Goal: Navigation & Orientation: Find specific page/section

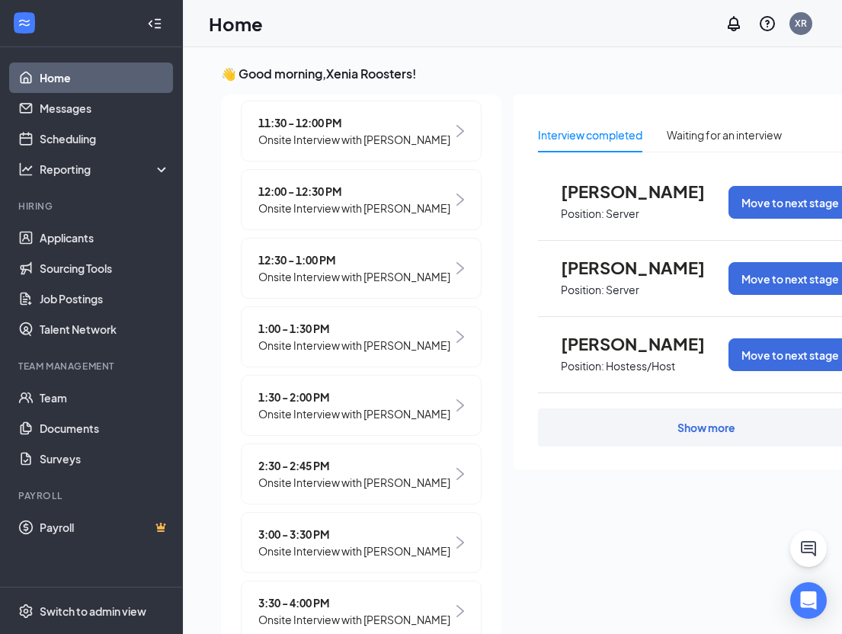
scroll to position [355, 0]
click at [364, 421] on span "Onsite Interview with [PERSON_NAME]" at bounding box center [354, 413] width 192 height 17
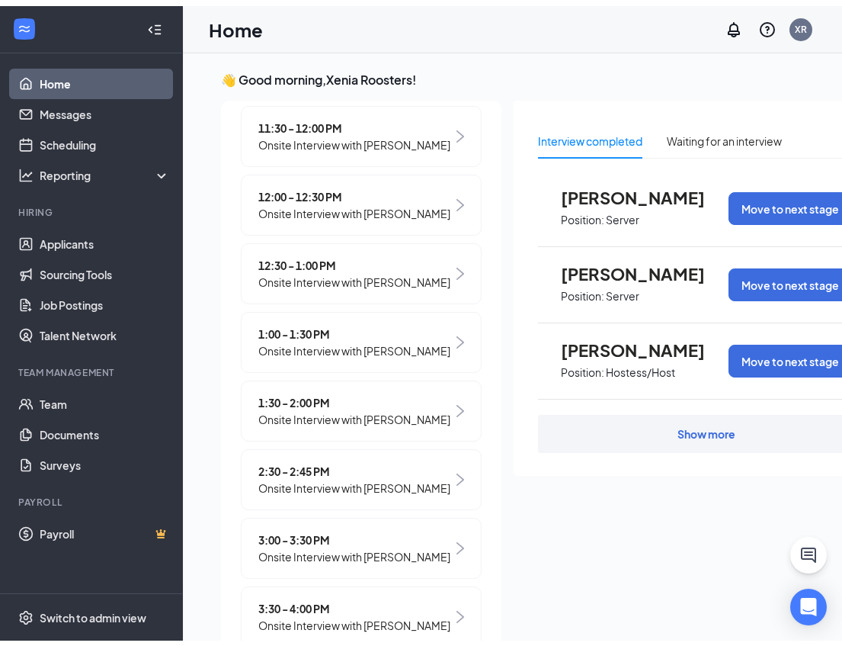
scroll to position [18, 0]
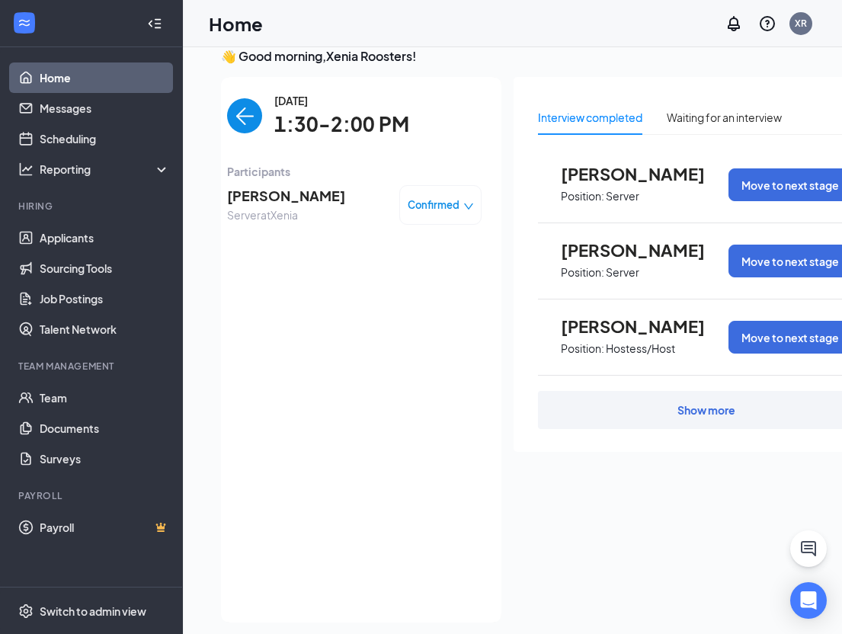
click at [454, 18] on div "Home XR" at bounding box center [512, 23] width 659 height 47
click at [153, 23] on icon "Collapse" at bounding box center [154, 23] width 15 height 15
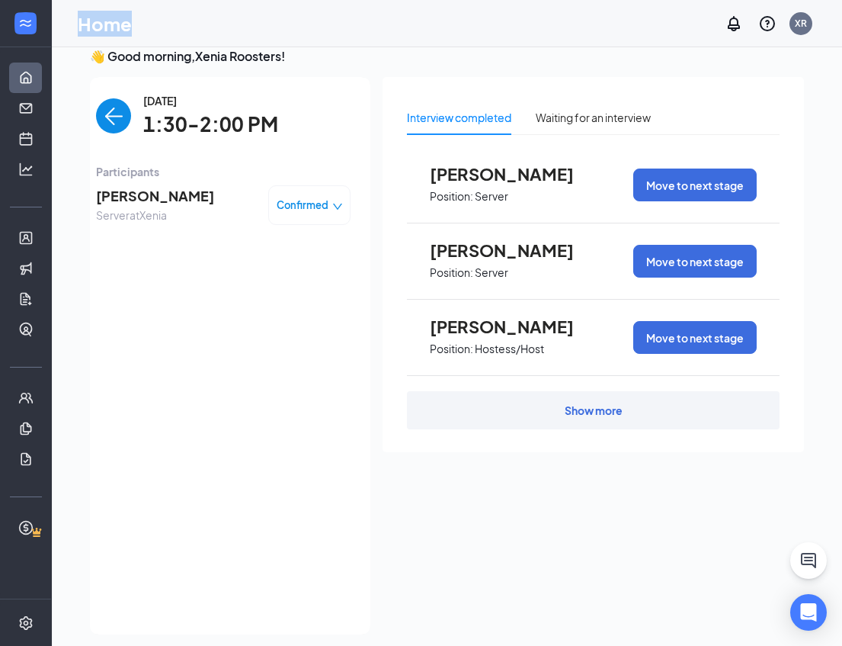
drag, startPoint x: 79, startPoint y: 24, endPoint x: 134, endPoint y: 24, distance: 55.6
click at [134, 24] on div "Home XR" at bounding box center [447, 23] width 790 height 47
click at [131, 26] on div "Home XR" at bounding box center [447, 23] width 790 height 47
drag, startPoint x: 130, startPoint y: 27, endPoint x: 59, endPoint y: 26, distance: 70.1
click at [59, 26] on div "Home XR" at bounding box center [447, 23] width 790 height 47
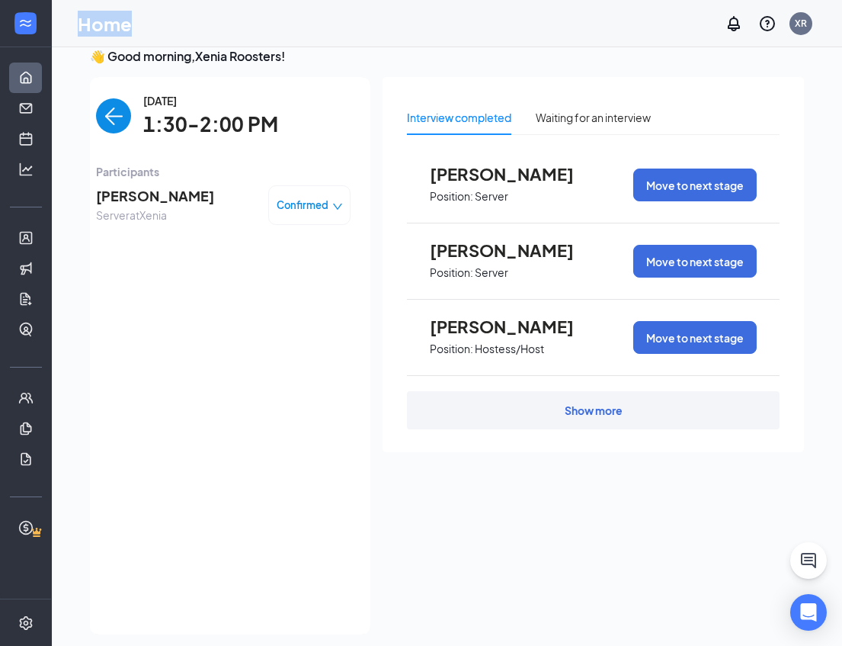
click at [130, 27] on h1 "Home" at bounding box center [105, 24] width 54 height 26
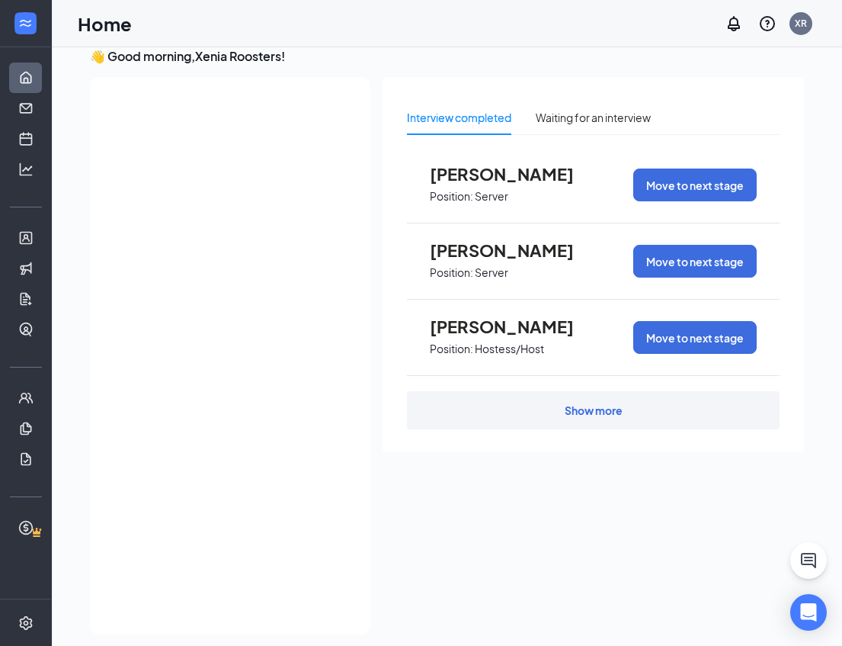
scroll to position [0, 0]
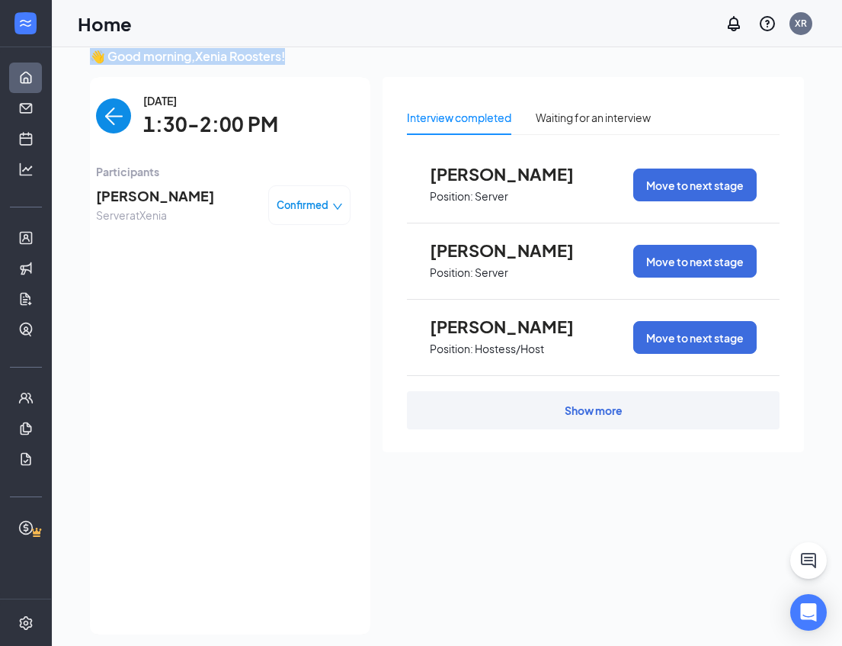
drag, startPoint x: 293, startPoint y: 57, endPoint x: 67, endPoint y: 52, distance: 225.7
click at [67, 52] on div "👋 Good morning, Xenia Roosters ! [DATE] Your current interview 2:00 - 2:30 PM O…" at bounding box center [447, 345] width 790 height 630
click at [290, 56] on h3 "👋 Good morning, Xenia Roosters !" at bounding box center [447, 56] width 714 height 17
drag, startPoint x: 290, startPoint y: 56, endPoint x: 61, endPoint y: 62, distance: 229.5
click at [61, 62] on div "👋 Good morning, Xenia Roosters ! [DATE] Your current interview 2:00 - 2:30 PM O…" at bounding box center [447, 345] width 790 height 630
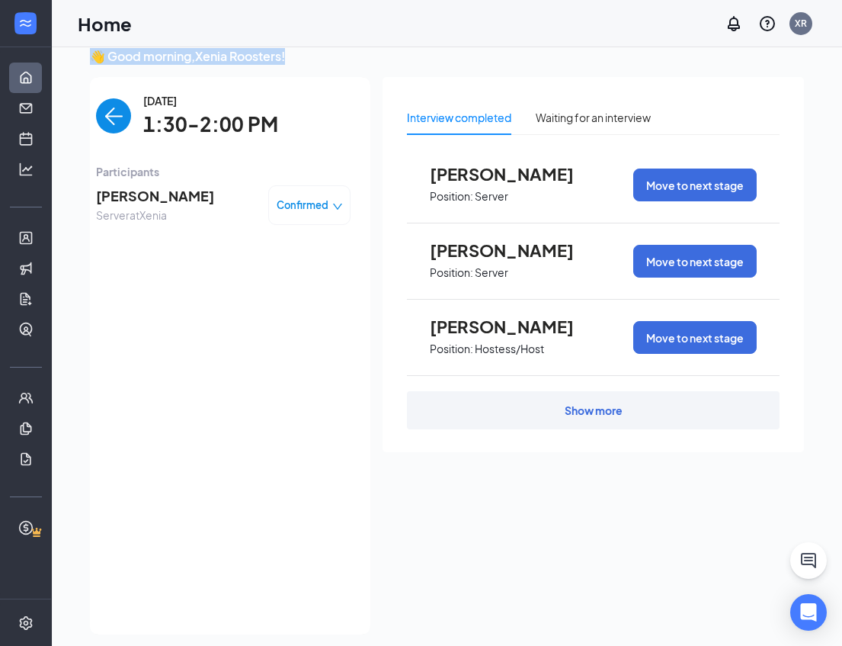
click at [94, 56] on h3 "👋 Good morning, Xenia Roosters !" at bounding box center [447, 56] width 714 height 17
drag, startPoint x: 288, startPoint y: 59, endPoint x: 37, endPoint y: 59, distance: 250.8
click at [37, 59] on div "Home Messages Scheduling Hiring Applicants Sourcing Tools Job Postings Talent N…" at bounding box center [421, 321] width 842 height 678
click at [279, 45] on div "Home XR" at bounding box center [447, 23] width 790 height 47
drag, startPoint x: 288, startPoint y: 57, endPoint x: -5, endPoint y: 63, distance: 293.5
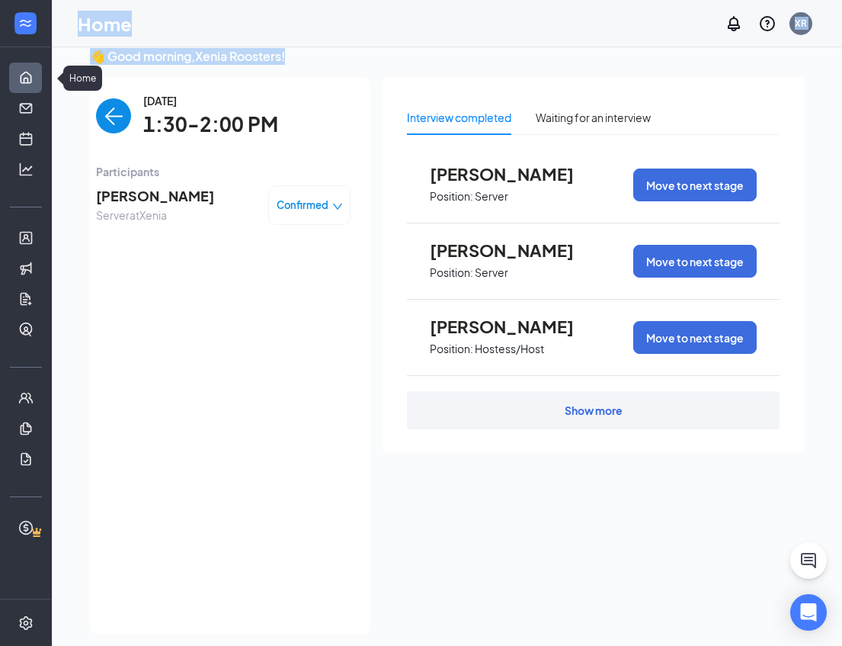
click at [0, 63] on html "Home Messages Scheduling Hiring Applicants Sourcing Tools Job Postings Talent N…" at bounding box center [421, 305] width 842 height 646
click at [191, 57] on h3 "👋 Good morning, Xenia Roosters !" at bounding box center [447, 56] width 714 height 17
drag, startPoint x: 290, startPoint y: 57, endPoint x: 55, endPoint y: 60, distance: 234.8
click at [55, 60] on div "👋 Good morning, Xenia Roosters ! [DATE] Your current interview 2:00 - 2:30 PM O…" at bounding box center [447, 345] width 790 height 630
click at [284, 56] on h3 "👋 Good morning, Xenia Roosters !" at bounding box center [447, 56] width 714 height 17
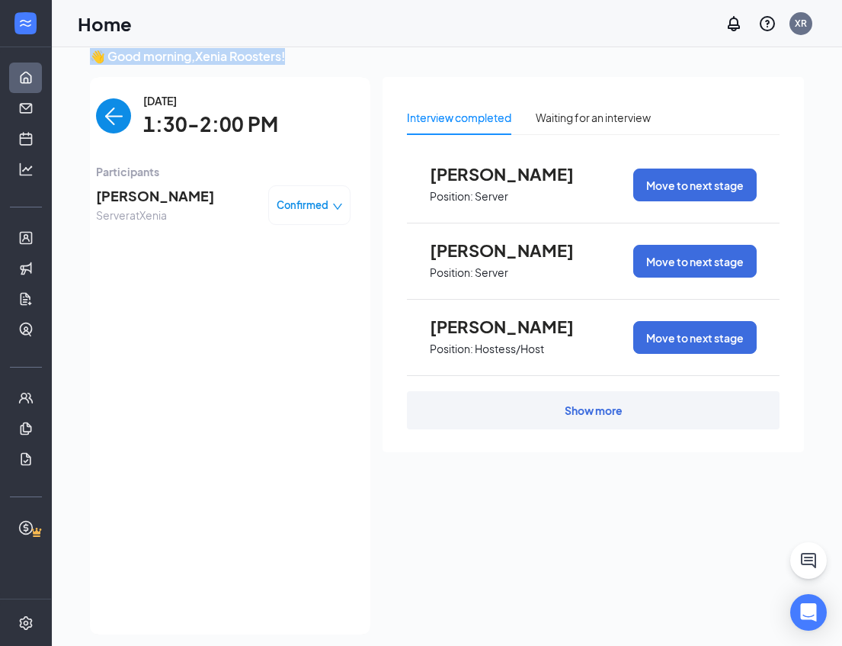
drag, startPoint x: 288, startPoint y: 55, endPoint x: 56, endPoint y: 54, distance: 231.7
click at [56, 54] on div "👋 Good morning, Xenia Roosters ! [DATE] Your current interview 2:00 - 2:30 PM O…" at bounding box center [447, 345] width 790 height 630
click at [298, 56] on h3 "👋 Good morning, Xenia Roosters !" at bounding box center [447, 56] width 714 height 17
drag, startPoint x: 291, startPoint y: 57, endPoint x: 44, endPoint y: 51, distance: 247.0
click at [43, 55] on div "Home Messages Scheduling Hiring Applicants Sourcing Tools Job Postings Talent N…" at bounding box center [421, 321] width 842 height 678
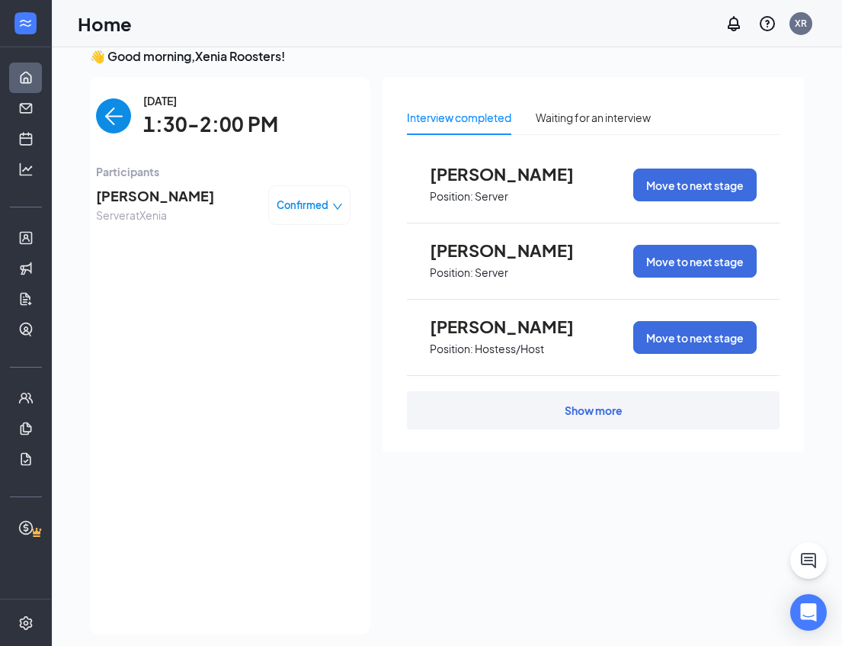
click at [211, 37] on div "Home XR" at bounding box center [447, 23] width 790 height 47
drag, startPoint x: 288, startPoint y: 56, endPoint x: 37, endPoint y: 54, distance: 251.5
click at [37, 54] on div "Home Messages Scheduling Hiring Applicants Sourcing Tools Job Postings Talent N…" at bounding box center [421, 321] width 842 height 678
click at [129, 53] on h3 "👋 Good morning, Xenia Roosters !" at bounding box center [447, 56] width 714 height 17
drag, startPoint x: 290, startPoint y: 56, endPoint x: 74, endPoint y: 54, distance: 215.7
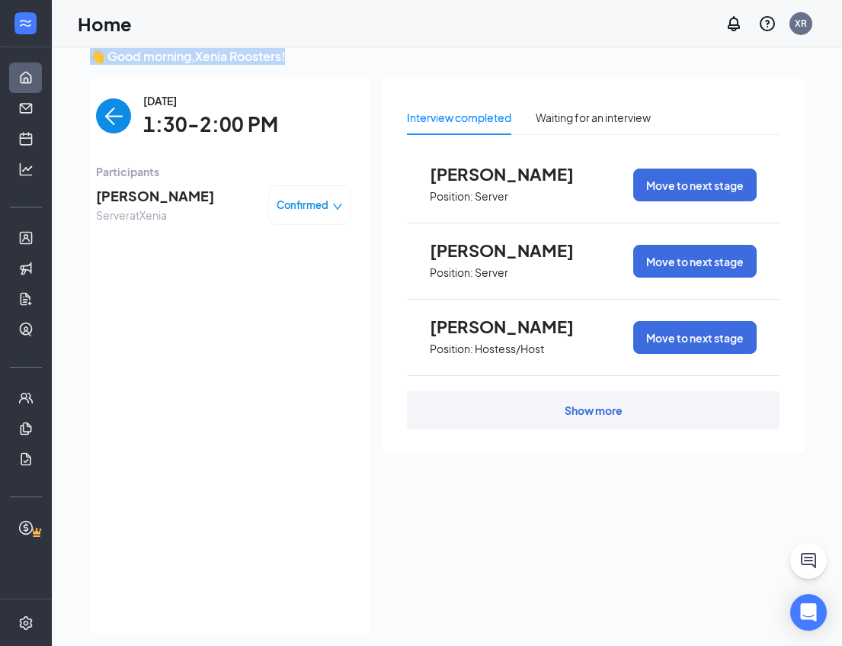
click at [74, 54] on div "👋 Good morning, Xenia Roosters ! [DATE] Your current interview 2:00 - 2:30 PM O…" at bounding box center [447, 345] width 790 height 630
click at [113, 54] on h3 "👋 Good morning, Xenia Roosters !" at bounding box center [447, 56] width 714 height 17
click at [226, 283] on div "[DATE] 1:30-2:00 PM Participants [PERSON_NAME] Server at Xenia Confirmed" at bounding box center [223, 355] width 255 height 527
click at [104, 120] on img "back-button" at bounding box center [113, 115] width 35 height 35
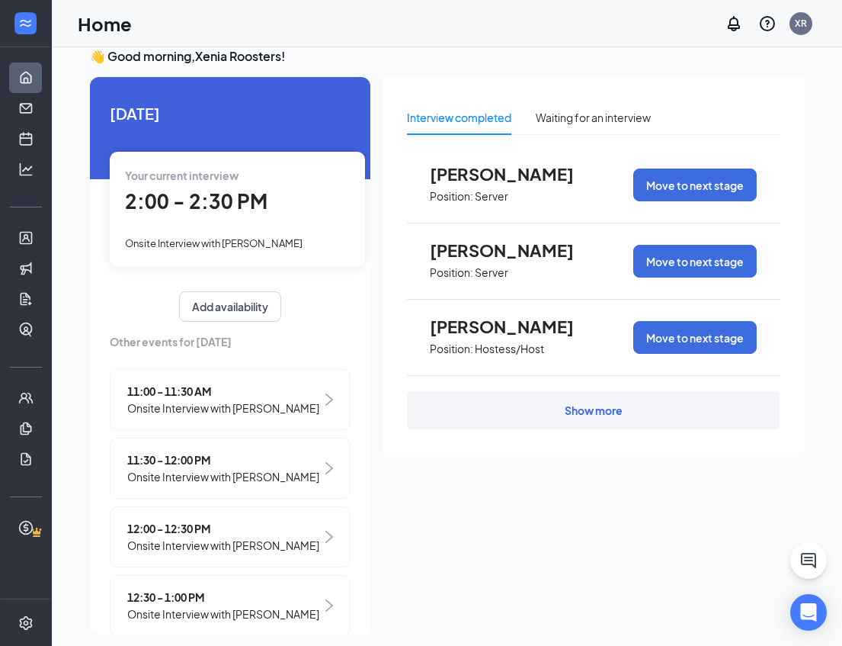
click at [156, 106] on span "[DATE]" at bounding box center [230, 113] width 241 height 24
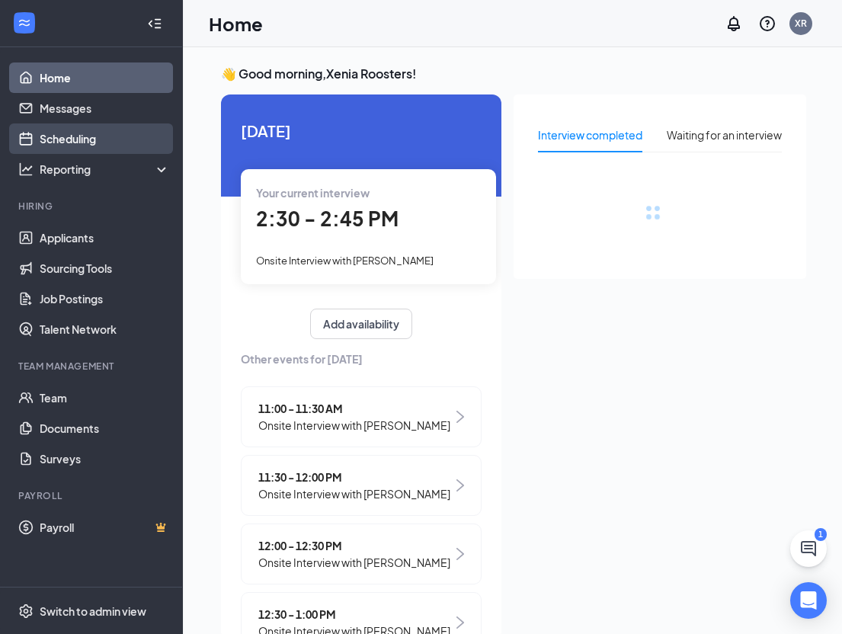
click at [56, 141] on link "Scheduling" at bounding box center [105, 138] width 130 height 30
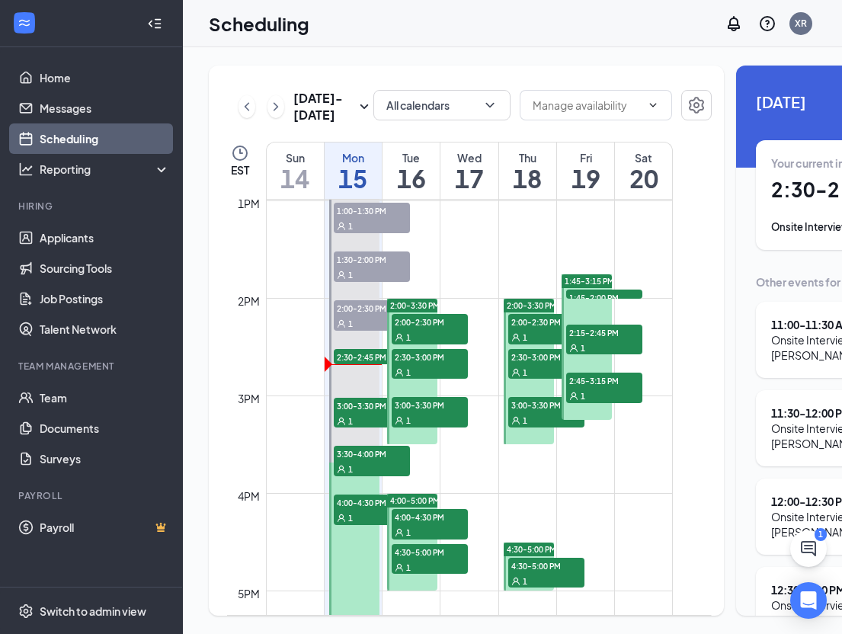
scroll to position [1295, 0]
